Goal: Transaction & Acquisition: Purchase product/service

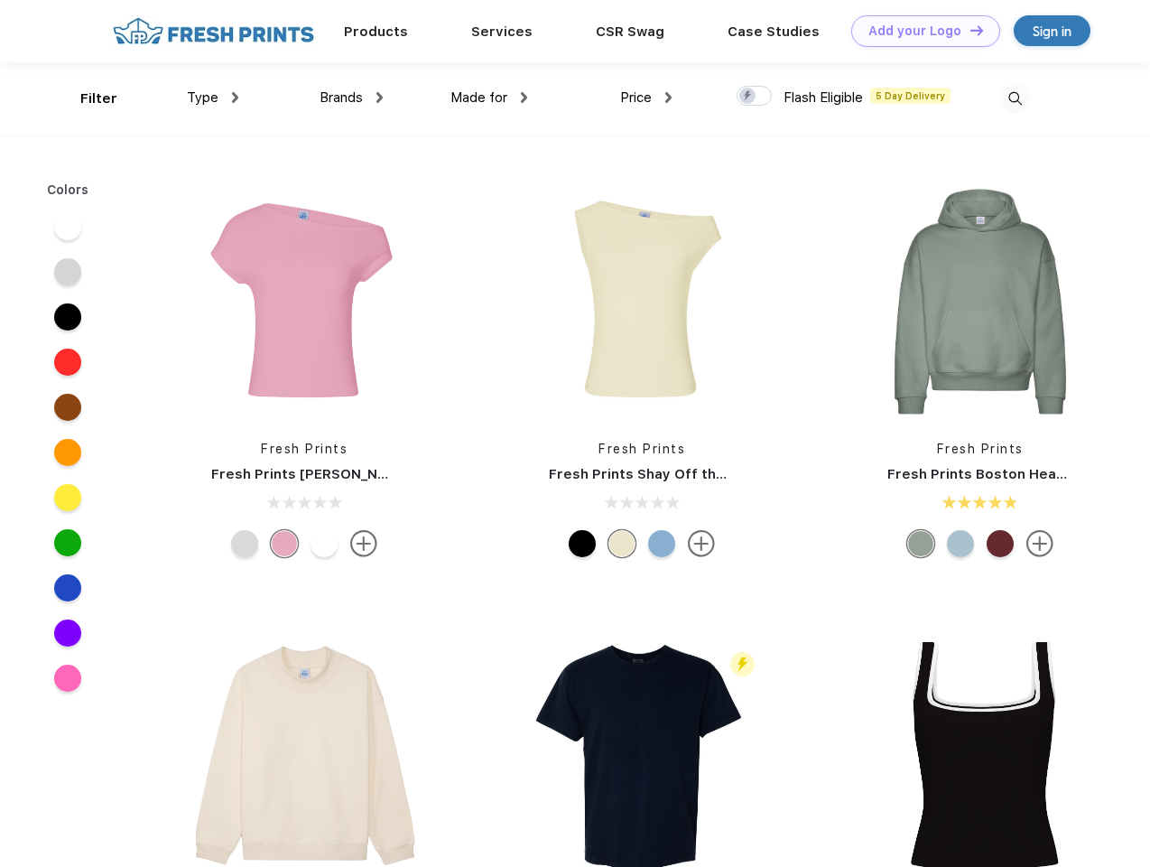
scroll to position [1, 0]
click at [919, 31] on link "Add your Logo Design Tool" at bounding box center [925, 31] width 149 height 32
click at [0, 0] on div "Design Tool" at bounding box center [0, 0] width 0 height 0
click at [969, 30] on link "Add your Logo Design Tool" at bounding box center [925, 31] width 149 height 32
click at [87, 98] on div "Filter" at bounding box center [98, 98] width 37 height 21
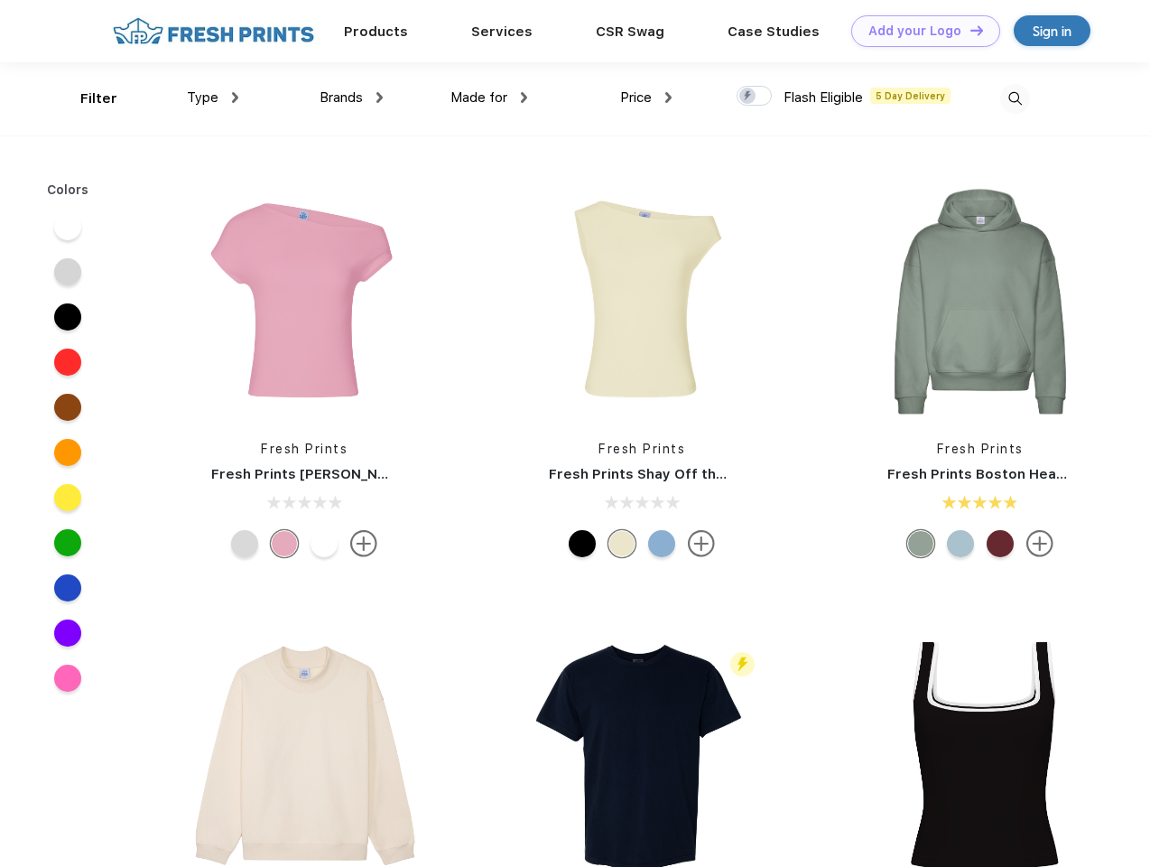
click at [213, 98] on span "Type" at bounding box center [203, 97] width 32 height 16
click at [351, 98] on span "Brands" at bounding box center [341, 97] width 43 height 16
click at [489, 98] on span "Made for" at bounding box center [479, 97] width 57 height 16
click at [646, 98] on span "Price" at bounding box center [636, 97] width 32 height 16
click at [755, 97] on div at bounding box center [754, 96] width 35 height 20
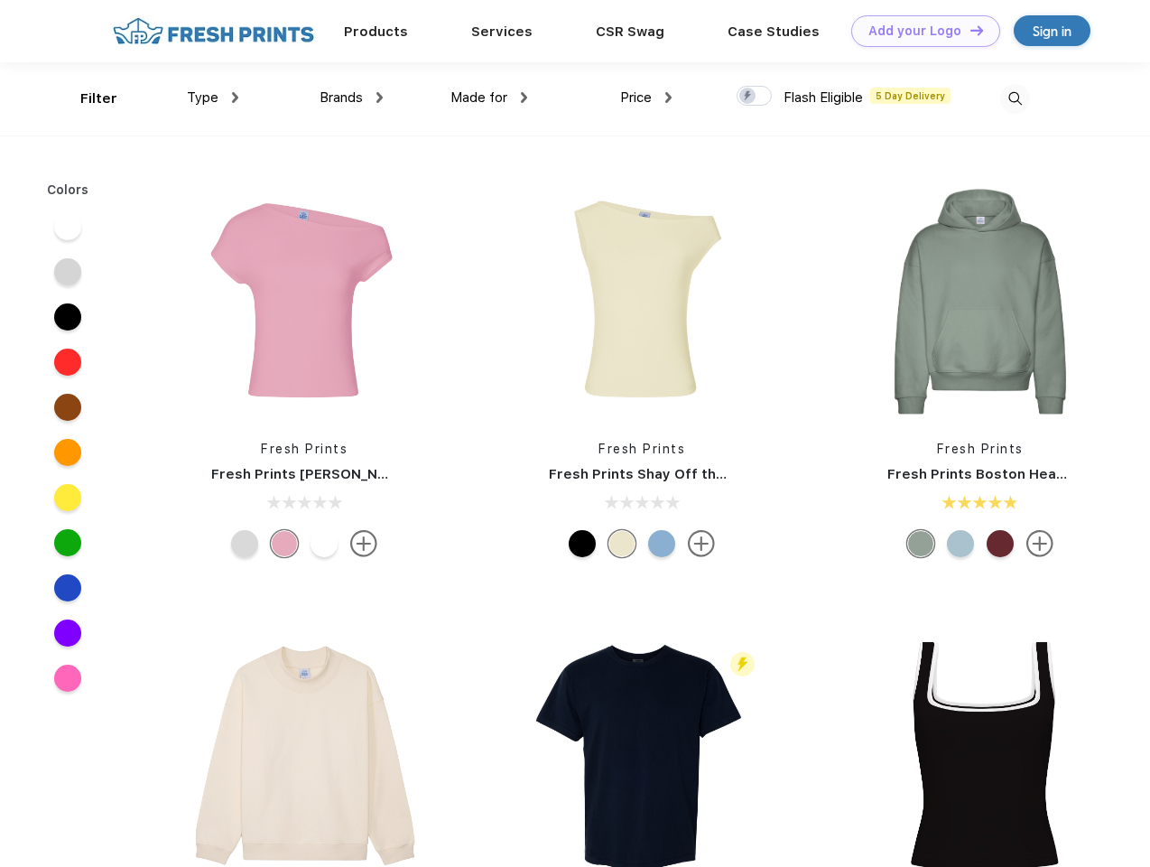
click at [749, 97] on input "checkbox" at bounding box center [743, 91] width 12 height 12
click at [1015, 98] on img at bounding box center [1015, 99] width 30 height 30
